Goal: Use online tool/utility: Use online tool/utility

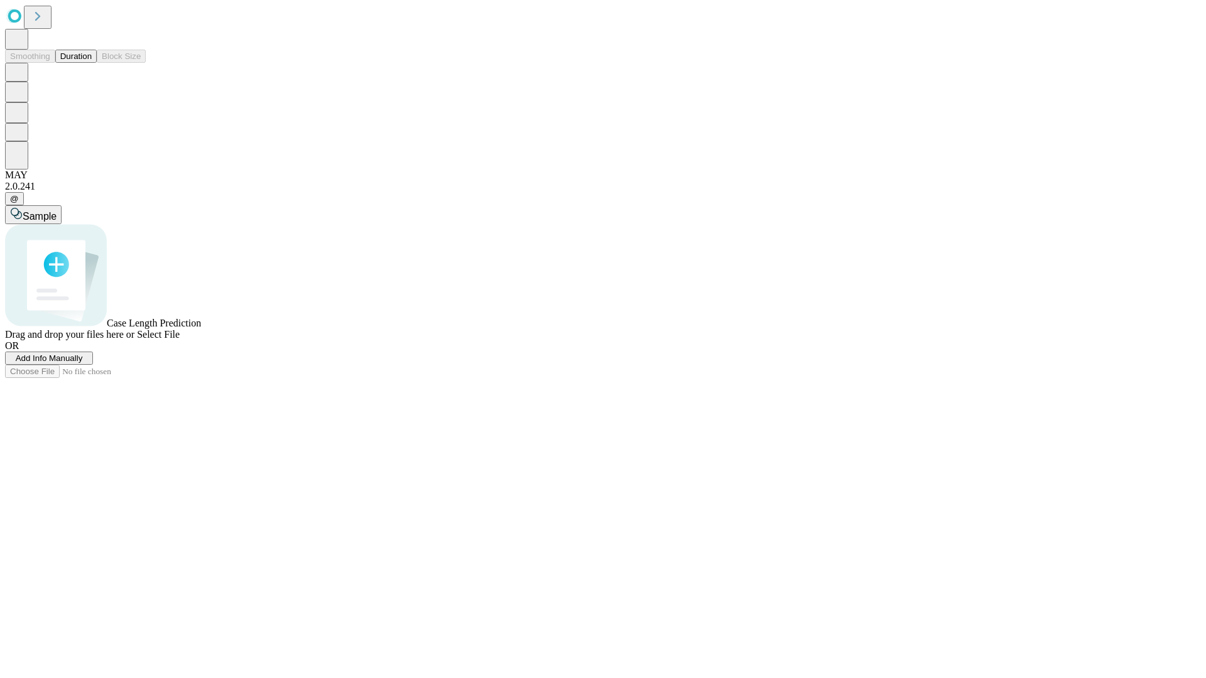
click at [92, 63] on button "Duration" at bounding box center [75, 56] width 41 height 13
click at [57, 211] on span "Sample" at bounding box center [40, 216] width 34 height 11
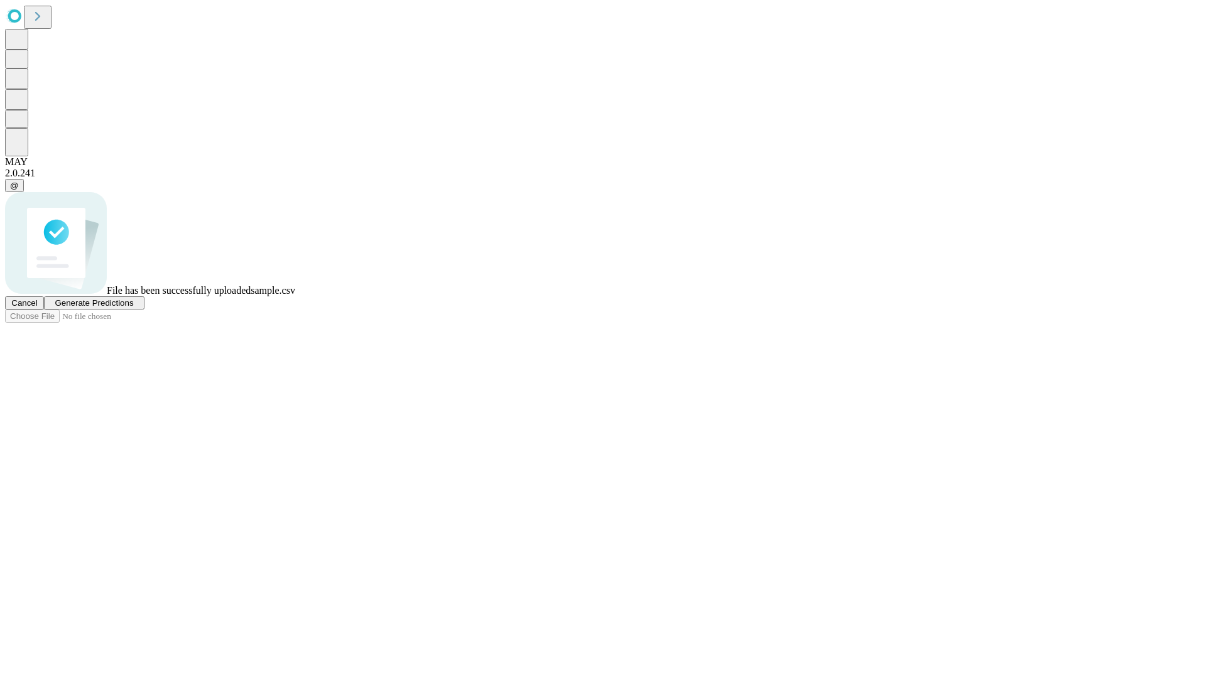
click at [133, 308] on span "Generate Predictions" at bounding box center [94, 302] width 78 height 9
